Goal: Register for event/course

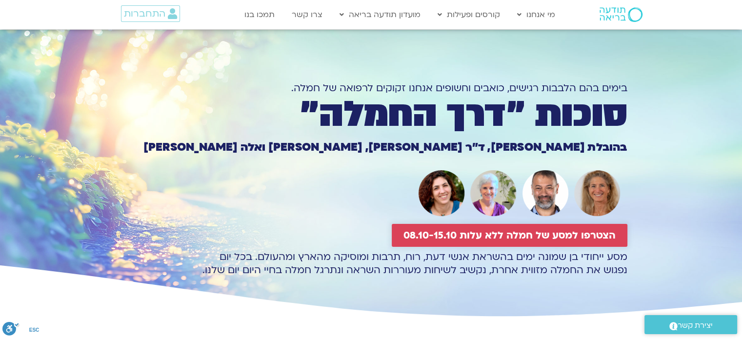
click at [517, 231] on span "הצטרפו למסע של חמלה ללא עלות 08.10-15.10" at bounding box center [509, 235] width 212 height 11
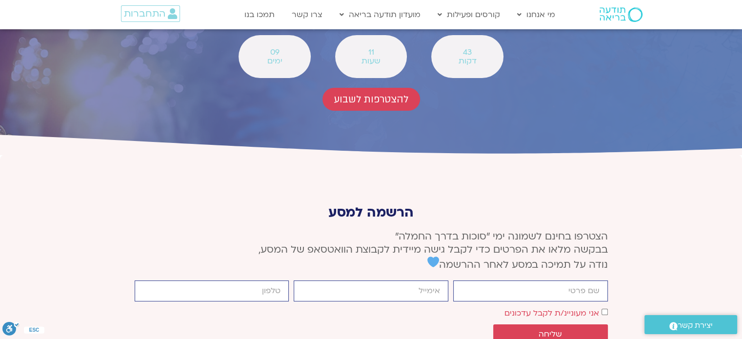
scroll to position [3609, 0]
click at [509, 280] on input "firstname" at bounding box center [530, 290] width 155 height 21
type input "[PERSON_NAME]"
type input "[EMAIL_ADDRESS][DOMAIN_NAME]"
type input "0527735599"
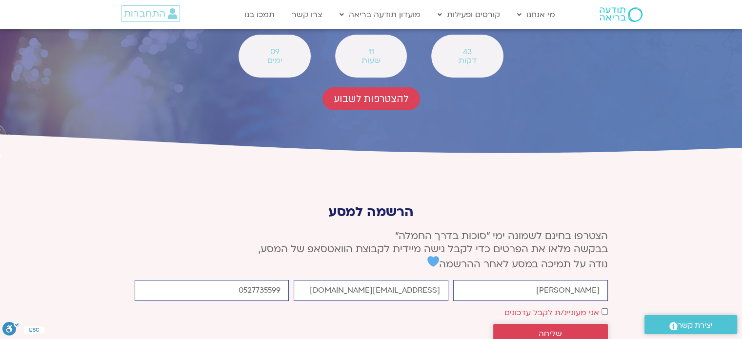
click at [524, 329] on span "שליחה" at bounding box center [550, 333] width 91 height 9
drag, startPoint x: 597, startPoint y: 254, endPoint x: 593, endPoint y: 247, distance: 8.5
click at [593, 324] on button "שליחה" at bounding box center [550, 334] width 115 height 20
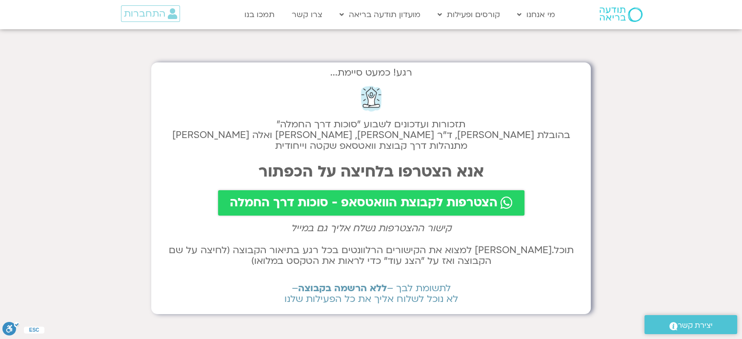
click at [372, 202] on span "הצטרפות לקבוצת הוואטסאפ - סוכות דרך החמלה" at bounding box center [364, 203] width 268 height 14
drag, startPoint x: 404, startPoint y: 211, endPoint x: 392, endPoint y: 204, distance: 13.6
click at [392, 204] on span "הצטרפות לקבוצת הוואטסאפ - סוכות דרך החמלה" at bounding box center [364, 203] width 268 height 14
